Goal: Transaction & Acquisition: Purchase product/service

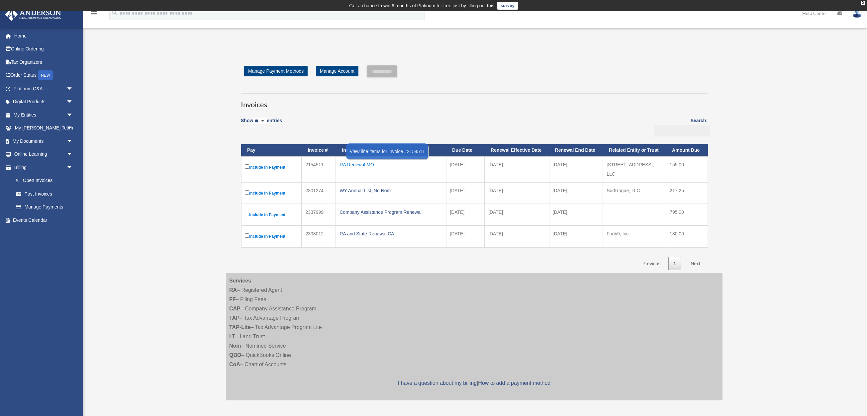
click at [364, 163] on div "RA Renewal MO" at bounding box center [391, 164] width 103 height 9
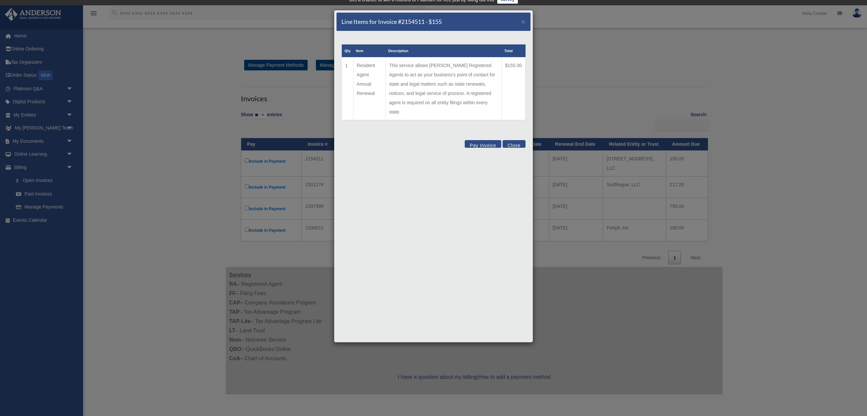
scroll to position [9, 0]
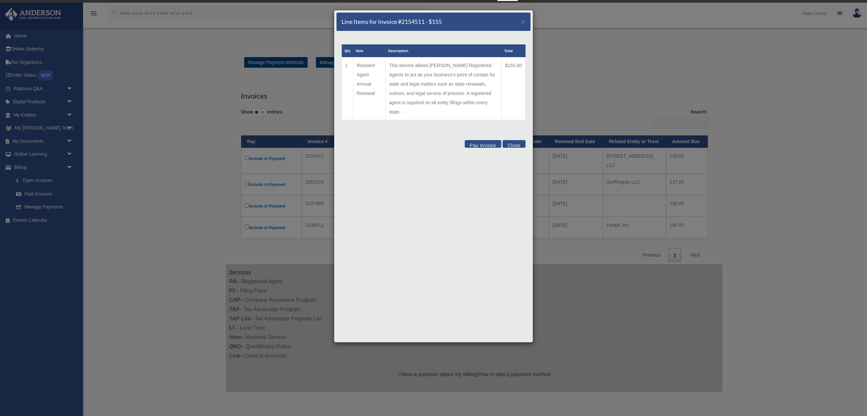
click at [483, 140] on button "Pay Invoice" at bounding box center [483, 144] width 37 height 8
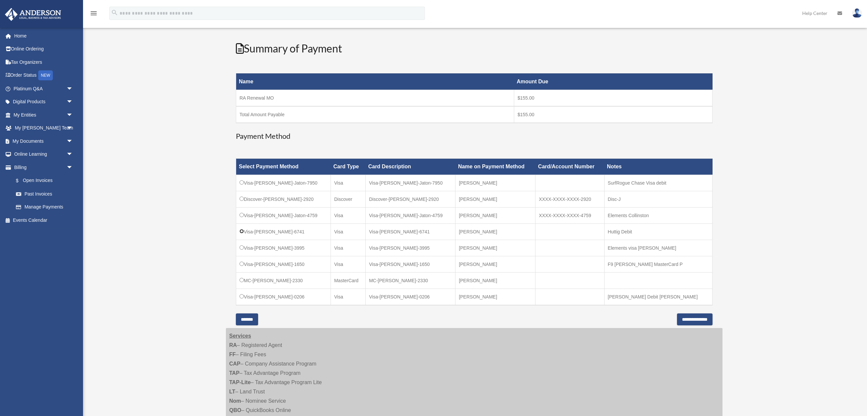
scroll to position [90, 0]
click at [691, 321] on input "**********" at bounding box center [695, 319] width 36 height 12
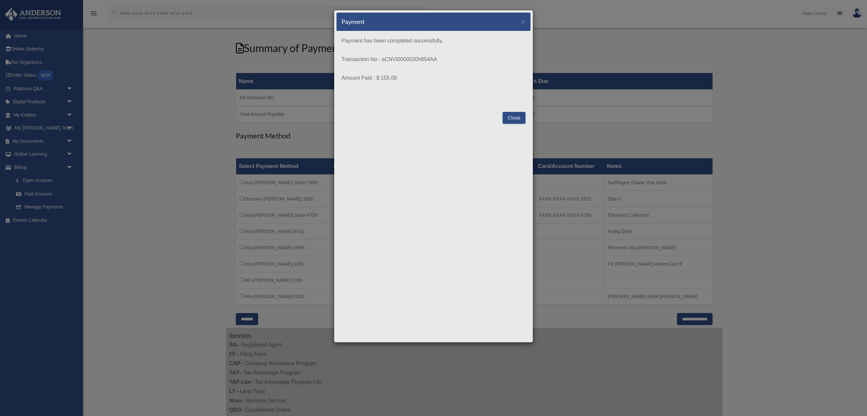
click at [514, 117] on button "Close" at bounding box center [514, 118] width 23 height 12
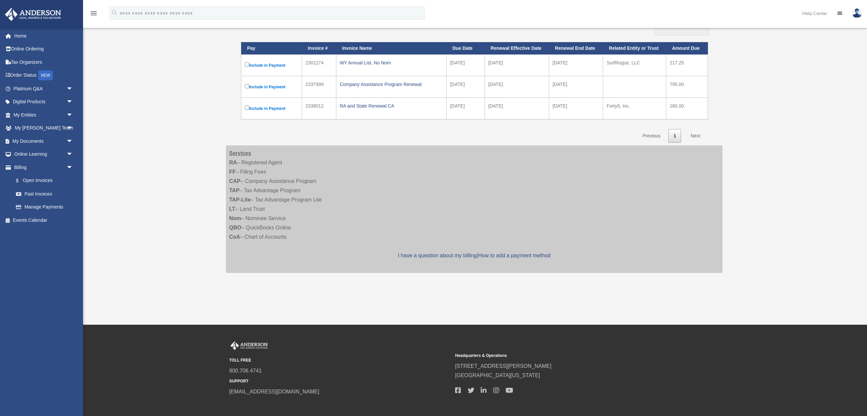
scroll to position [101, 0]
